Goal: Task Accomplishment & Management: Use online tool/utility

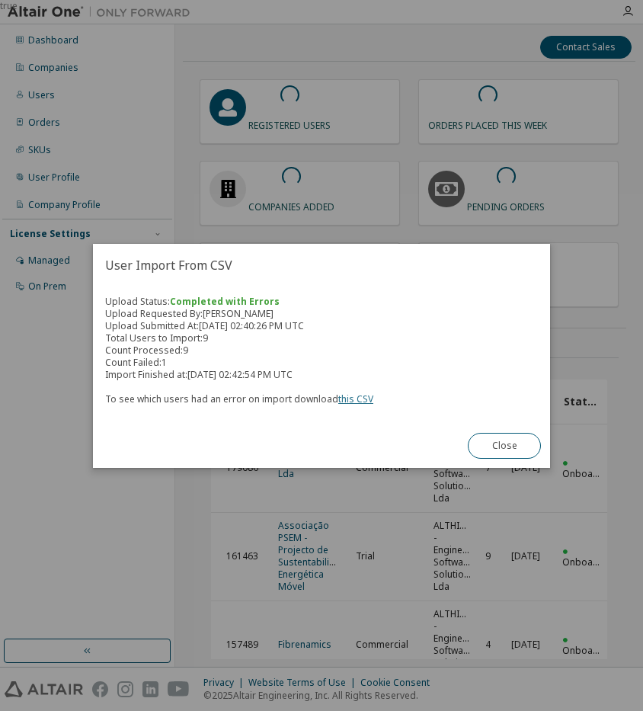
click at [352, 394] on link "this CSV" at bounding box center [355, 398] width 35 height 13
